Goal: Check status: Check status

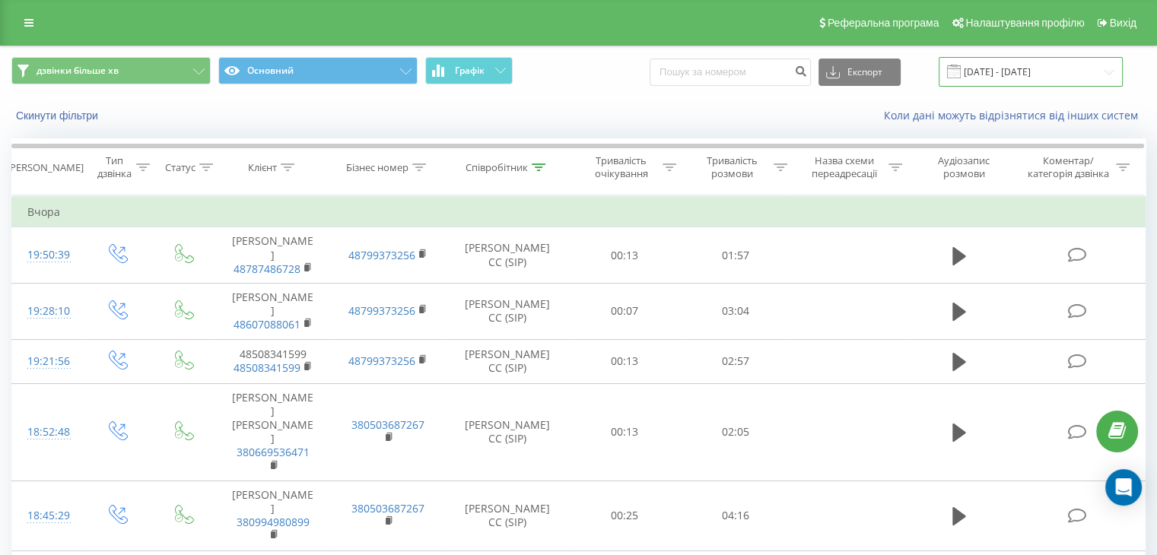
click at [1044, 73] on input "[DATE] - [DATE]" at bounding box center [1031, 72] width 184 height 30
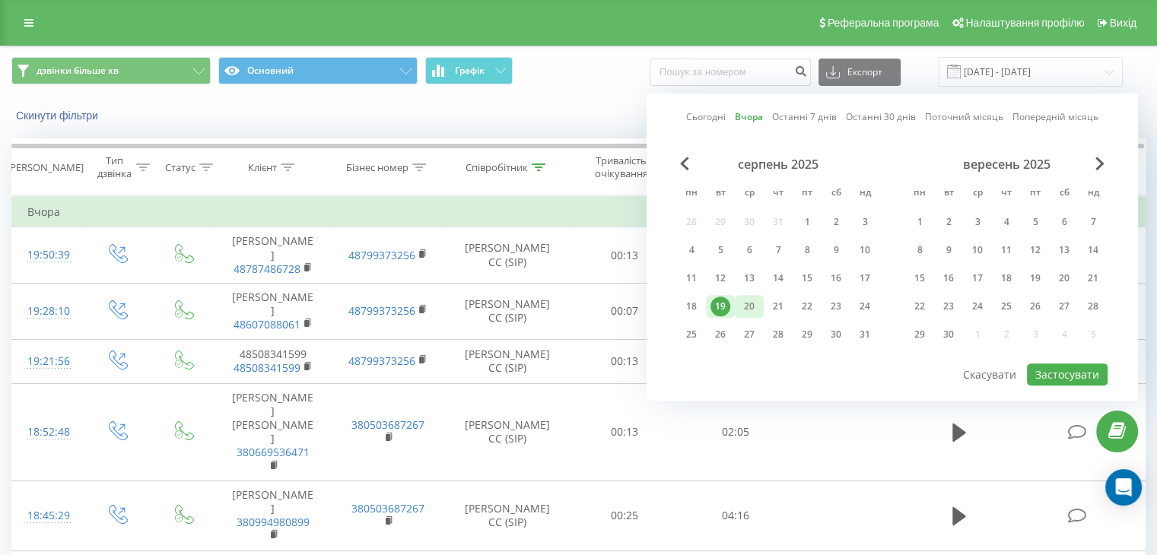
click at [749, 313] on div "20" at bounding box center [749, 307] width 20 height 20
click at [1064, 372] on button "Застосувати" at bounding box center [1067, 375] width 81 height 22
type input "[DATE] - [DATE]"
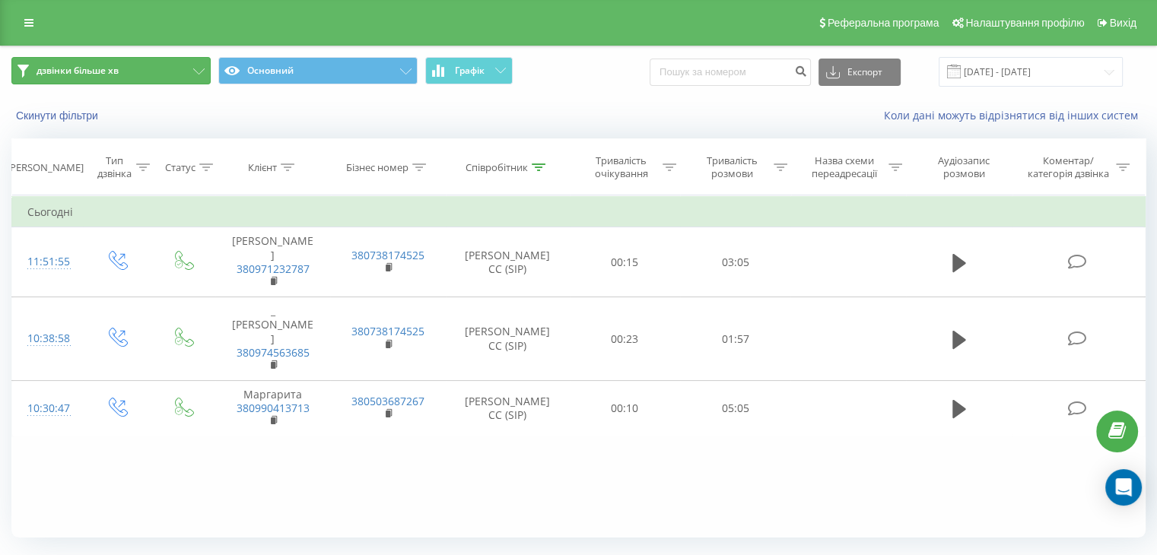
click at [199, 65] on button "дзвінки більше хв" at bounding box center [110, 70] width 199 height 27
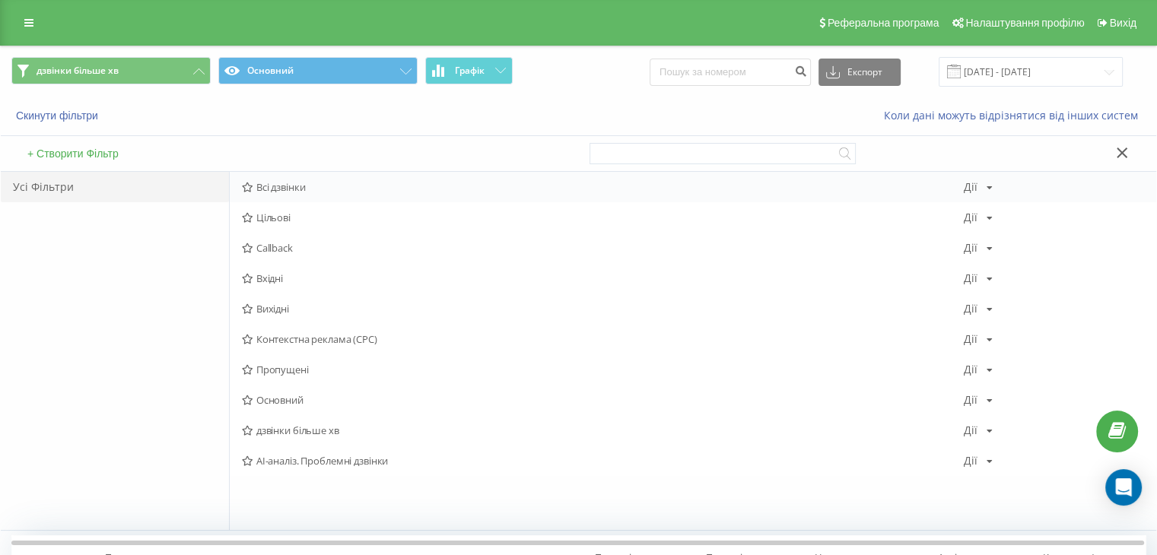
click at [299, 192] on span "Всі дзвінки" at bounding box center [603, 187] width 722 height 11
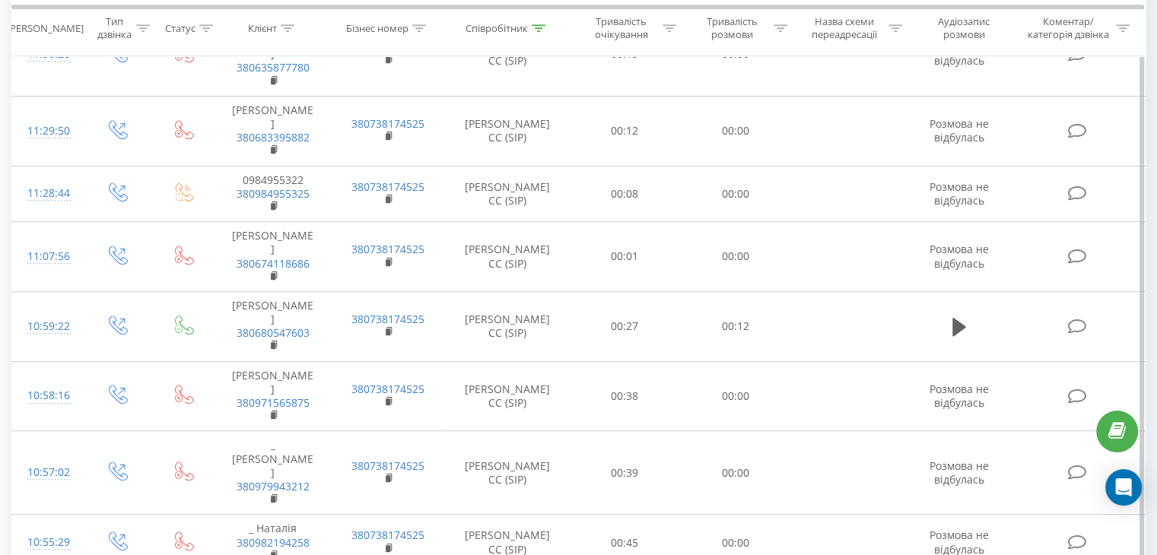
scroll to position [1208, 0]
